Goal: Transaction & Acquisition: Purchase product/service

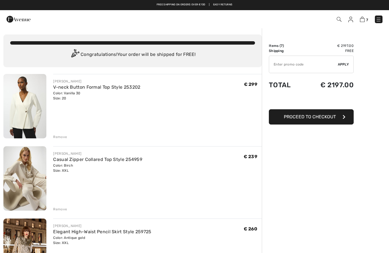
click at [32, 110] on img at bounding box center [24, 106] width 43 height 64
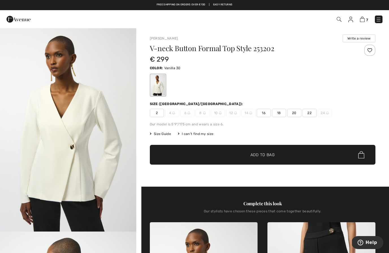
click at [292, 116] on span "20" at bounding box center [294, 113] width 14 height 8
click at [255, 148] on span "✔ Added to Bag Add to Bag" at bounding box center [263, 155] width 226 height 20
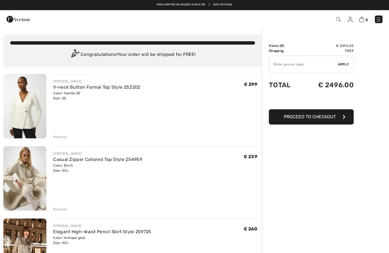
click at [29, 187] on img at bounding box center [24, 179] width 43 height 64
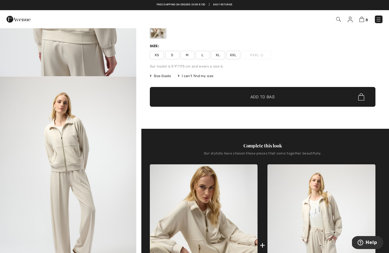
scroll to position [56, 0]
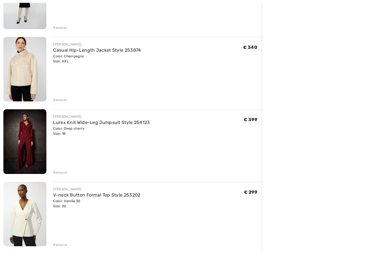
scroll to position [410, 0]
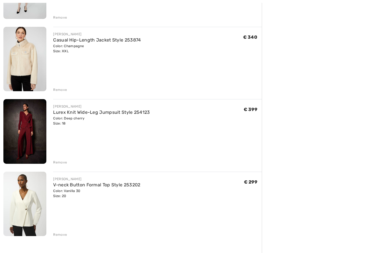
click at [62, 235] on div "Remove" at bounding box center [60, 235] width 14 height 5
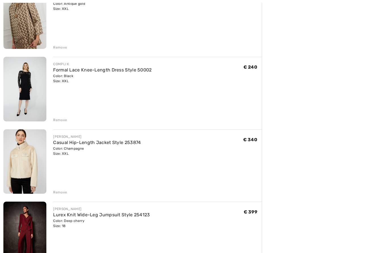
scroll to position [308, 0]
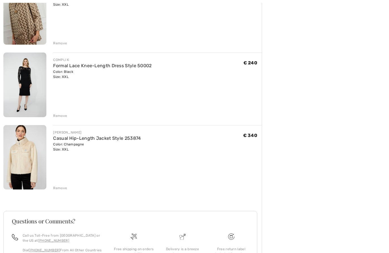
scroll to position [312, 0]
click at [149, 189] on div "Remove" at bounding box center [157, 187] width 209 height 6
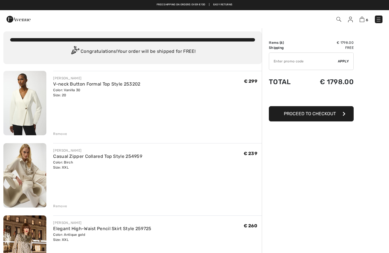
scroll to position [0, 0]
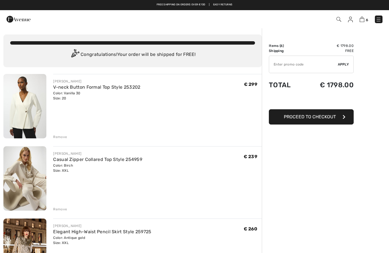
click at [60, 137] on div "Remove" at bounding box center [60, 137] width 14 height 5
